Goal: Task Accomplishment & Management: Manage account settings

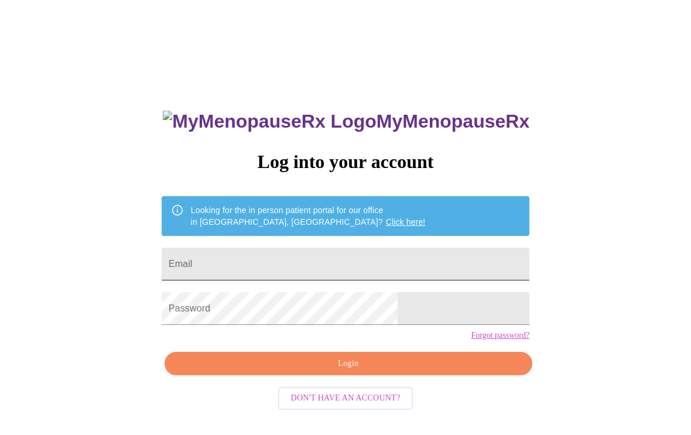
click at [347, 258] on input "Email" at bounding box center [346, 264] width 368 height 33
type input "Brittneymrowley"
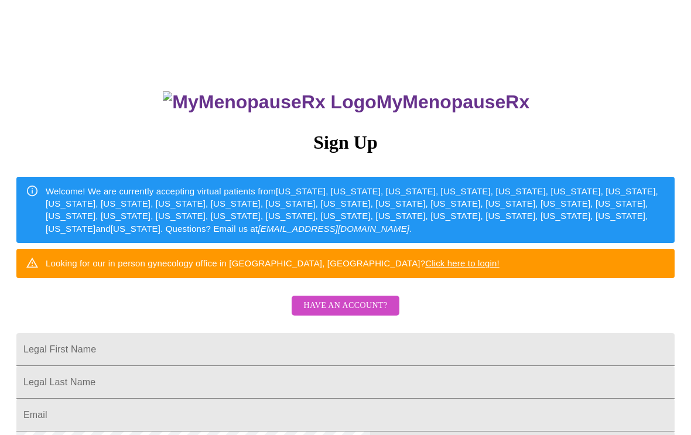
scroll to position [124, 0]
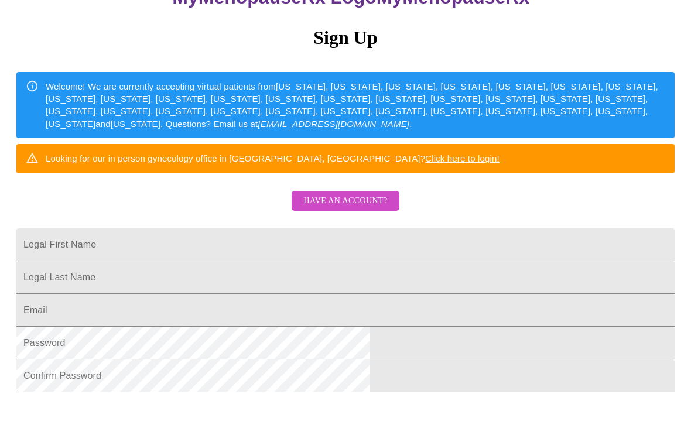
click at [354, 211] on button "Have an account?" at bounding box center [345, 201] width 107 height 20
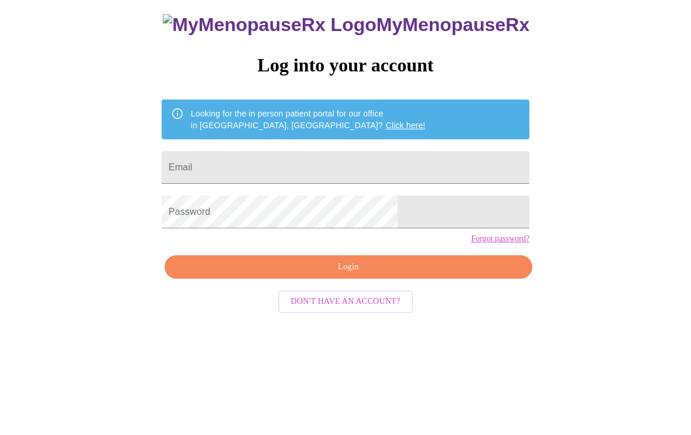
scroll to position [12, 0]
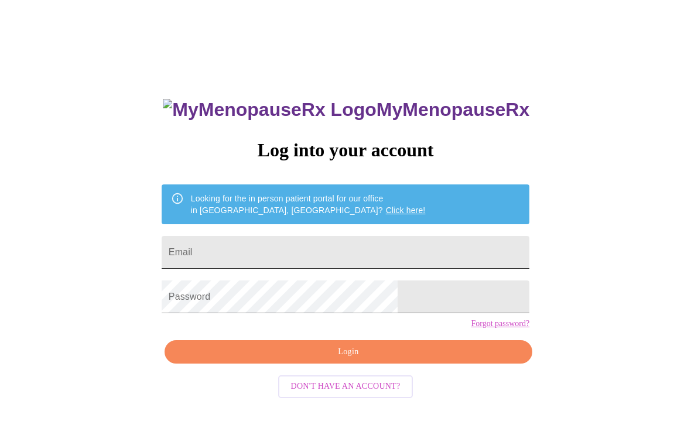
click at [359, 242] on input "Email" at bounding box center [346, 252] width 368 height 33
type input "[EMAIL_ADDRESS][DOMAIN_NAME]"
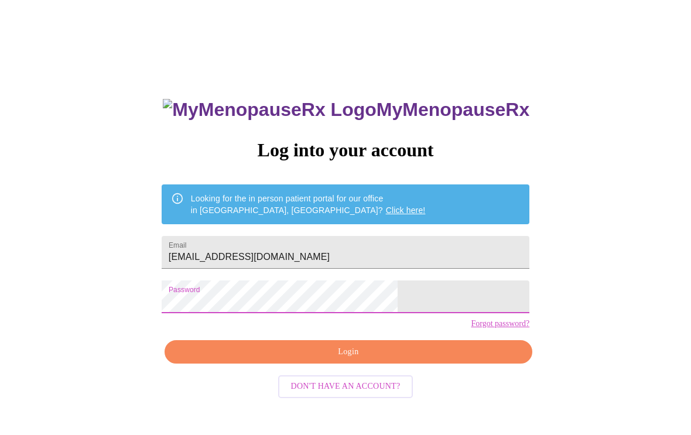
click at [412, 364] on button "Login" at bounding box center [348, 352] width 368 height 24
click at [436, 364] on button "Login" at bounding box center [348, 352] width 368 height 24
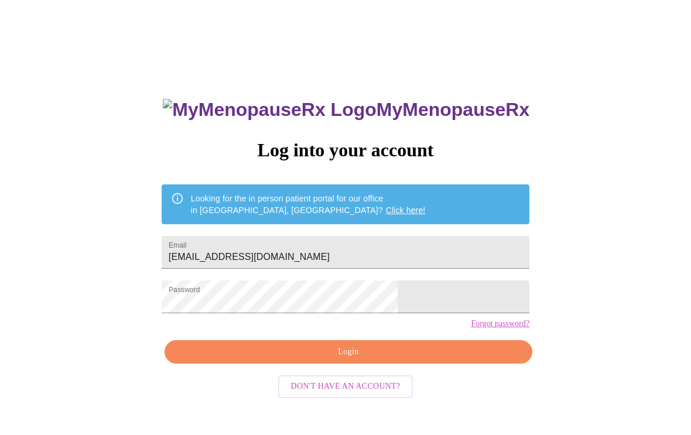
click at [442, 359] on span "Login" at bounding box center [348, 352] width 341 height 15
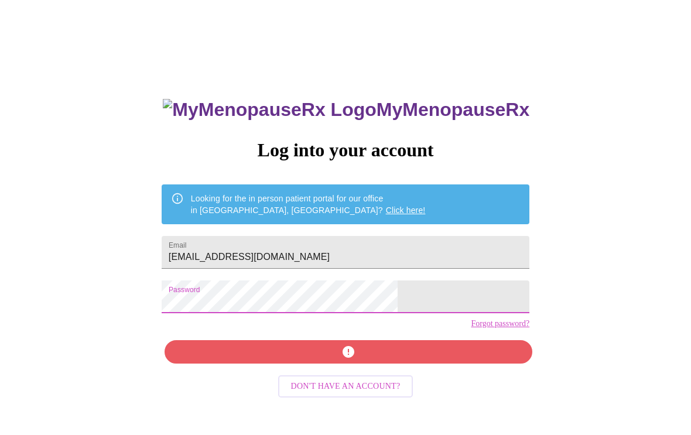
click at [420, 378] on div "MyMenopauseRx Log into your account Looking for the in person patient portal fo…" at bounding box center [345, 297] width 391 height 435
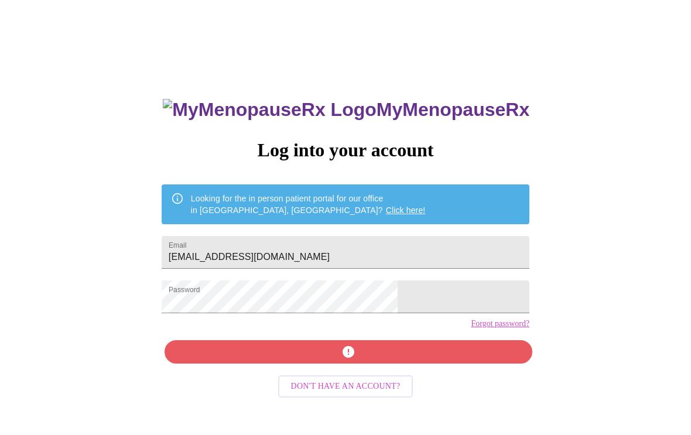
click at [418, 365] on div "MyMenopauseRx Log into your account Looking for the in person patient portal fo…" at bounding box center [345, 297] width 391 height 435
click at [436, 359] on span "button" at bounding box center [348, 352] width 341 height 14
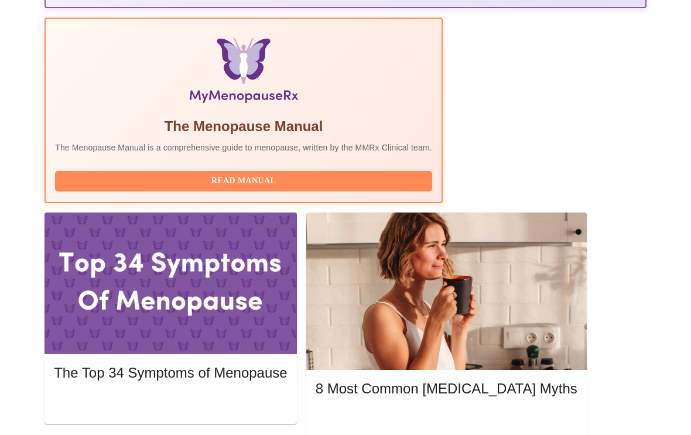
scroll to position [400, 0]
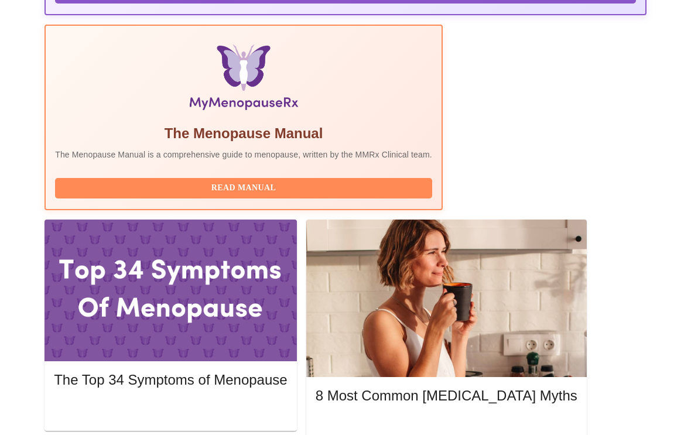
scroll to position [0, 0]
